Goal: Task Accomplishment & Management: Use online tool/utility

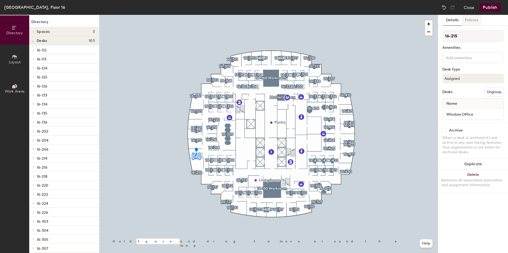
click at [470, 20] on button "Policies" at bounding box center [472, 20] width 20 height 11
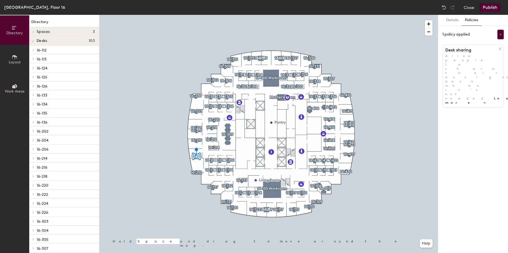
click at [501, 48] on icon at bounding box center [500, 49] width 4 height 4
click at [448, 22] on button "Details" at bounding box center [452, 20] width 19 height 11
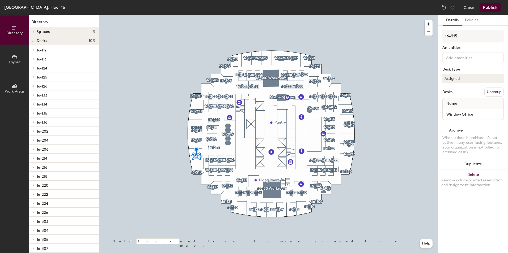
click at [490, 6] on button "Publish" at bounding box center [490, 7] width 21 height 9
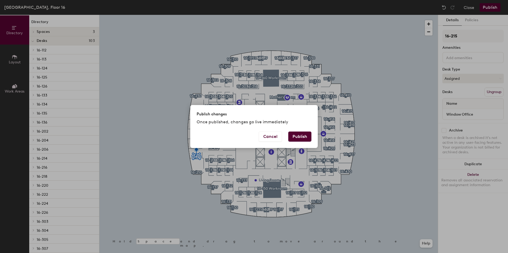
click at [298, 140] on button "Publish" at bounding box center [299, 137] width 23 height 10
